Goal: Task Accomplishment & Management: Use online tool/utility

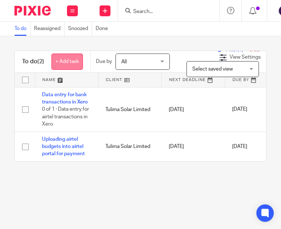
click at [59, 61] on link "+ Add task" at bounding box center [67, 62] width 32 height 16
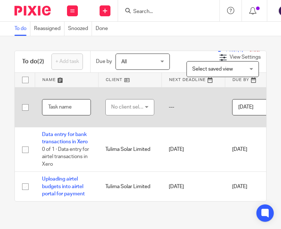
click at [62, 105] on input "text" at bounding box center [66, 107] width 49 height 16
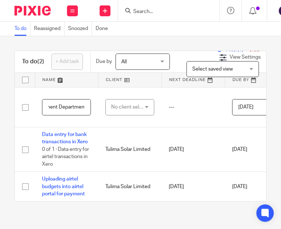
type input "Generating Purchase Orders for the Procurement Department"
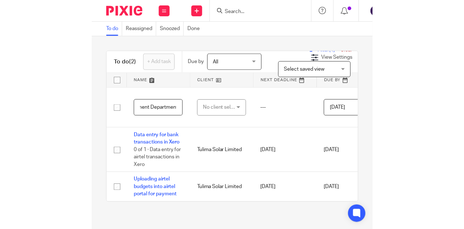
scroll to position [0, 0]
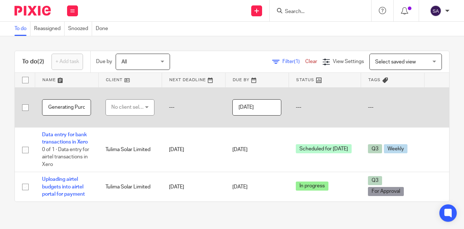
click at [72, 105] on input "Generating Purchase Orders for the Procurement Department" at bounding box center [66, 107] width 49 height 16
click at [71, 105] on input "Generating Purchase Orders for the Procurement Department" at bounding box center [66, 107] width 49 height 16
click at [125, 106] on div "No client selected" at bounding box center [128, 107] width 34 height 15
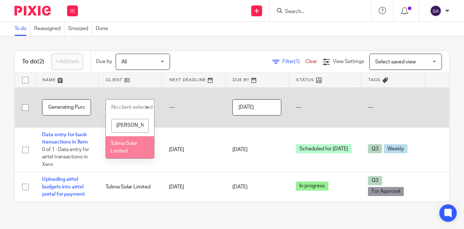
type input "[PERSON_NAME]"
click at [116, 147] on li "Tulima Solar Limited" at bounding box center [130, 147] width 48 height 22
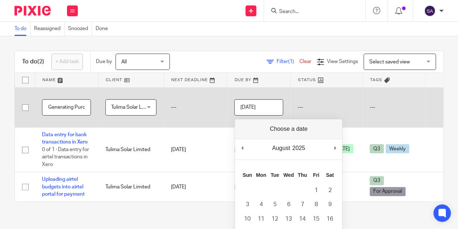
click at [273, 110] on input "[DATE]" at bounding box center [258, 107] width 49 height 16
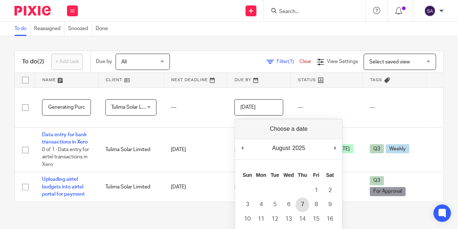
scroll to position [62, 0]
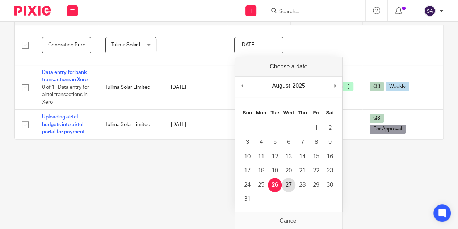
type input "[DATE]"
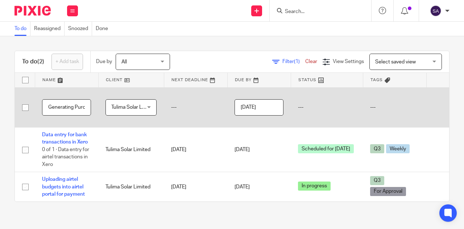
scroll to position [0, 59]
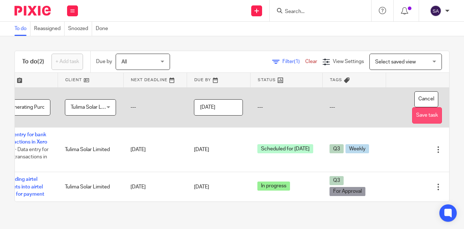
click at [414, 114] on button "Save task" at bounding box center [427, 115] width 30 height 16
